Goal: Use online tool/utility: Utilize a website feature to perform a specific function

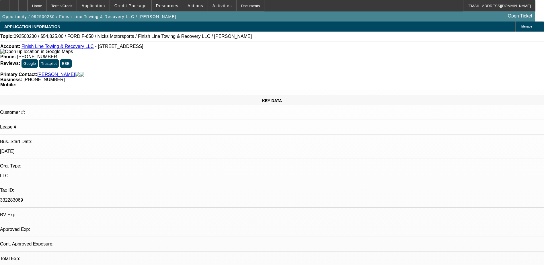
select select "0.15"
select select "2"
select select "0"
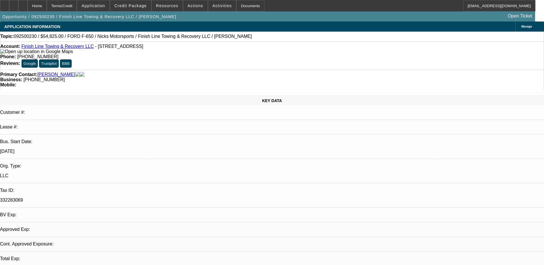
select select "1"
select select "2"
select select "6"
select select "1"
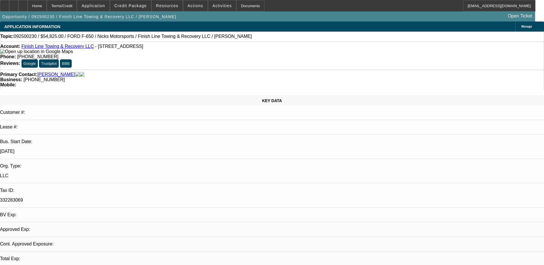
select select "6"
